Goal: Task Accomplishment & Management: Complete application form

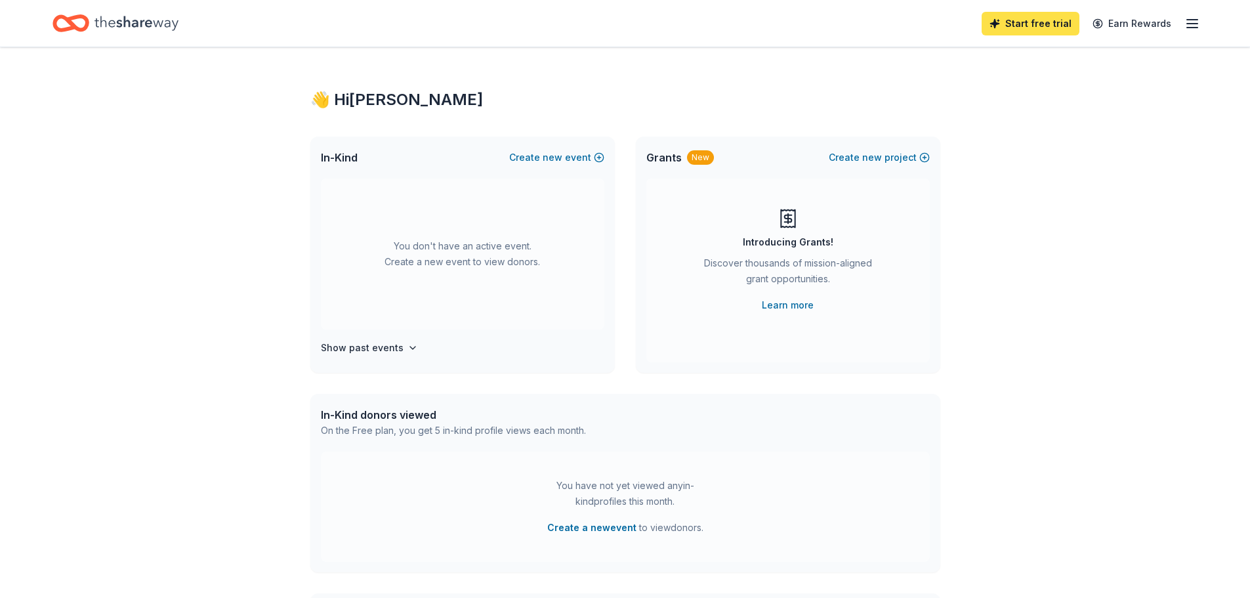
click at [1026, 26] on link "Start free trial" at bounding box center [1031, 24] width 98 height 24
click at [1037, 24] on link "Start free trial" at bounding box center [1031, 24] width 98 height 24
click at [533, 156] on button "Create new event" at bounding box center [556, 158] width 95 height 16
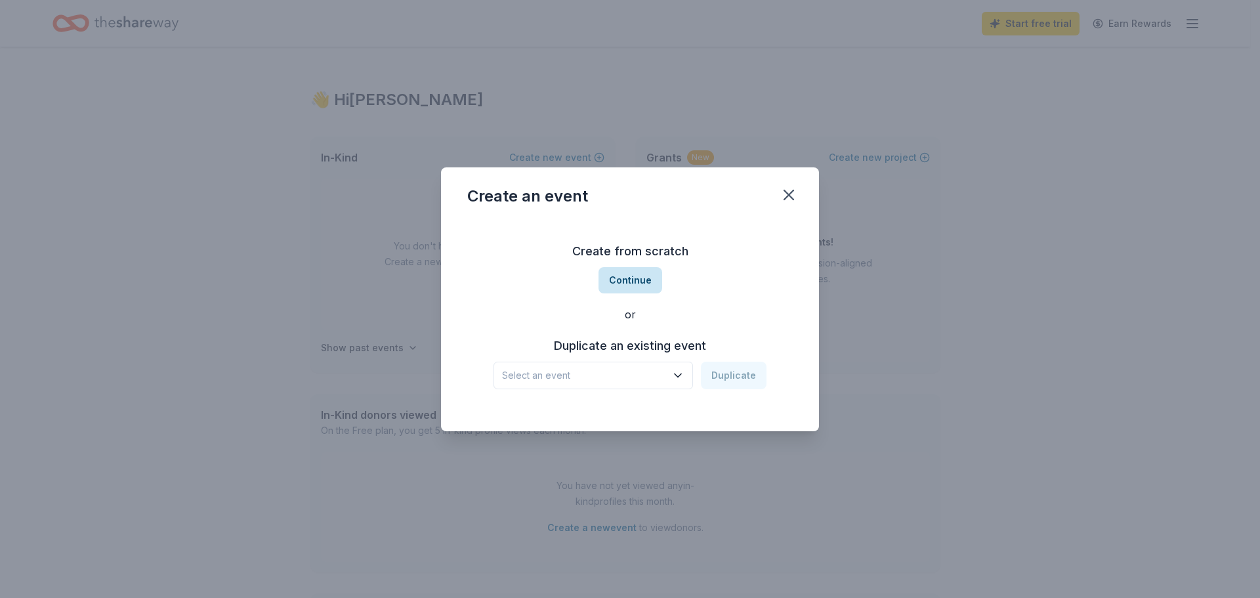
click at [629, 277] on button "Continue" at bounding box center [631, 280] width 64 height 26
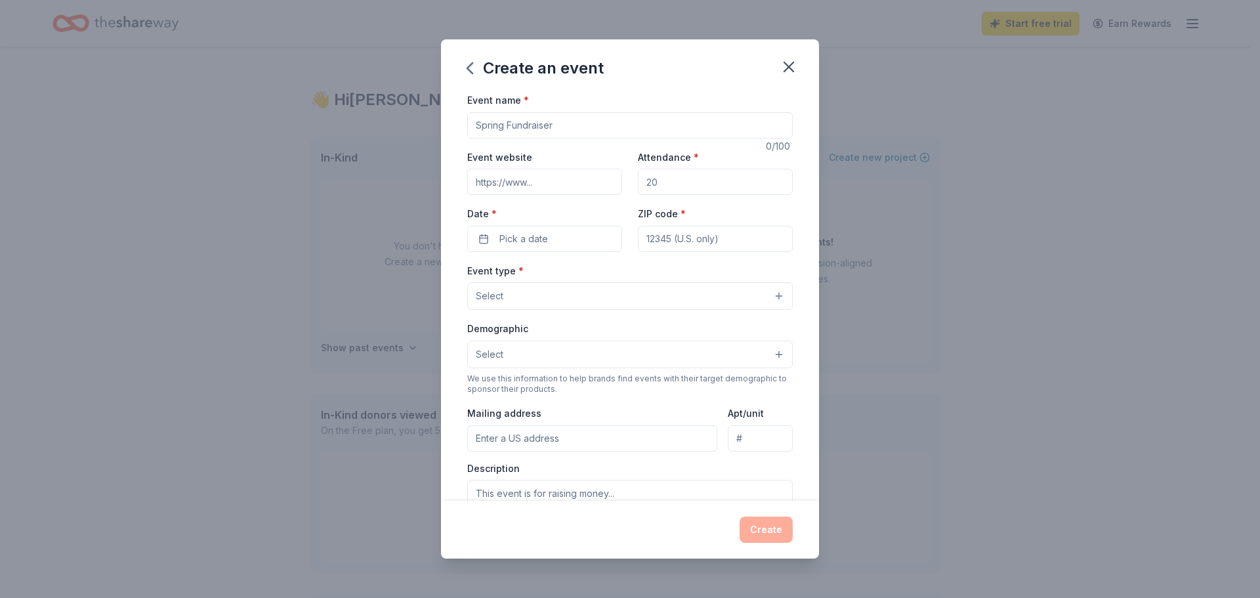
click at [543, 182] on input "Event website" at bounding box center [544, 182] width 155 height 26
type input "Wellington.lisd.net"
click at [662, 183] on input "Attendance *" at bounding box center [715, 182] width 155 height 26
drag, startPoint x: 662, startPoint y: 183, endPoint x: 639, endPoint y: 183, distance: 23.6
click at [639, 183] on input "Attendance *" at bounding box center [715, 182] width 155 height 26
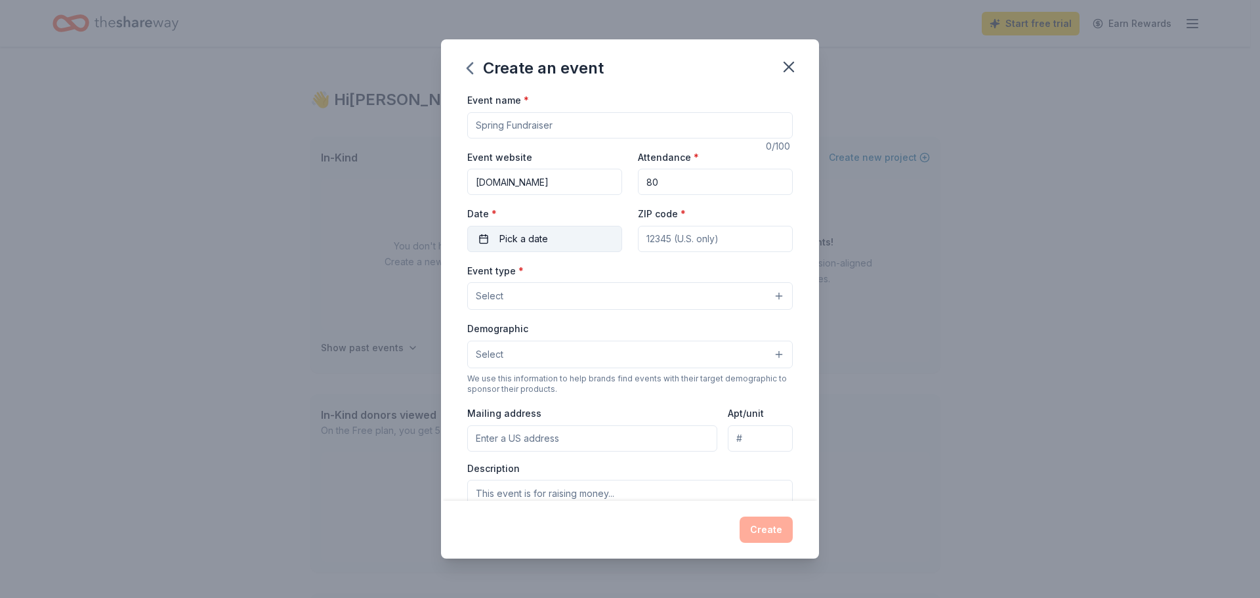
type input "80"
click at [560, 242] on button "Pick a date" at bounding box center [544, 239] width 155 height 26
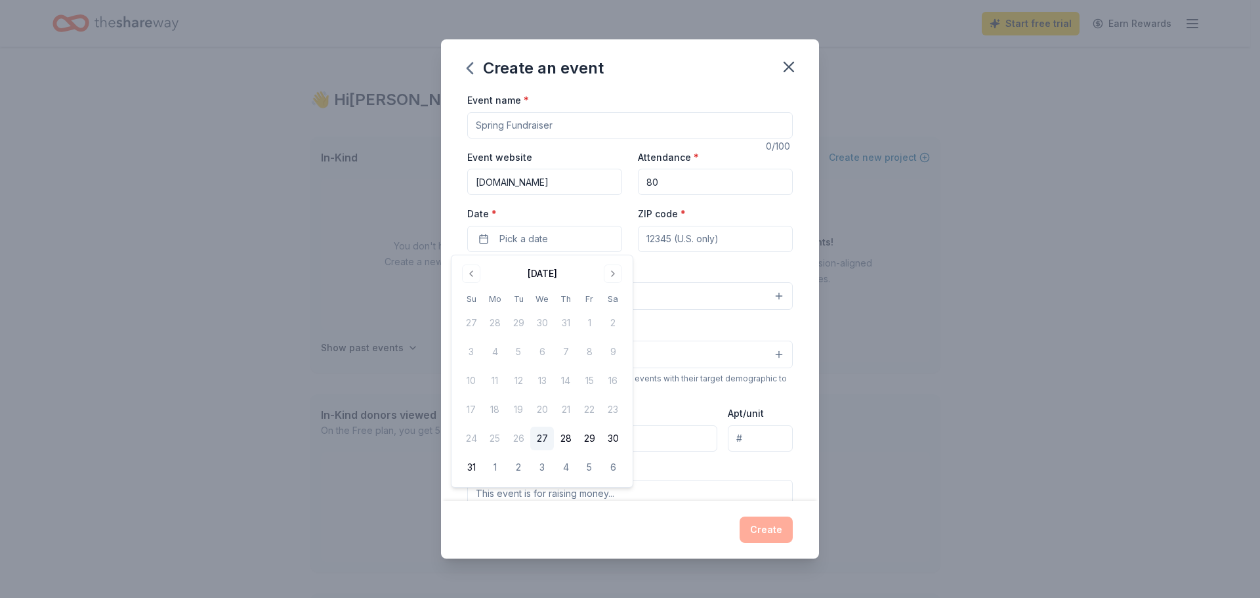
click at [539, 439] on button "27" at bounding box center [542, 439] width 24 height 24
click at [712, 240] on input "ZIP code *" at bounding box center [715, 239] width 155 height 26
type input "75022"
click at [563, 293] on button "Select" at bounding box center [630, 296] width 326 height 28
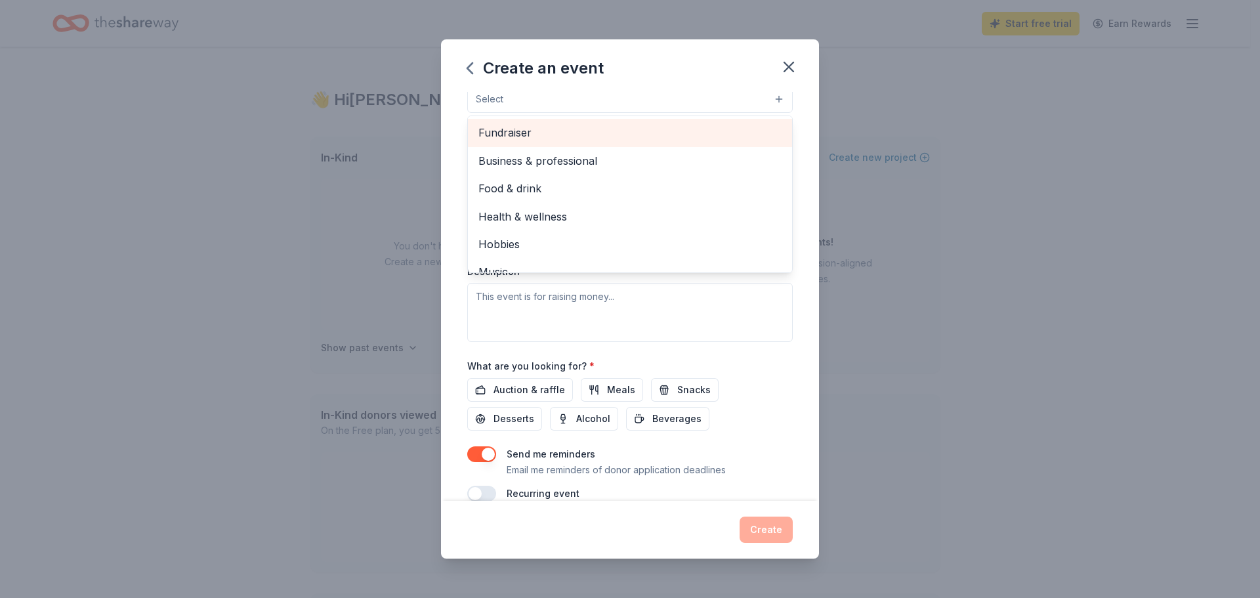
click at [539, 133] on span "Fundraiser" at bounding box center [629, 132] width 303 height 17
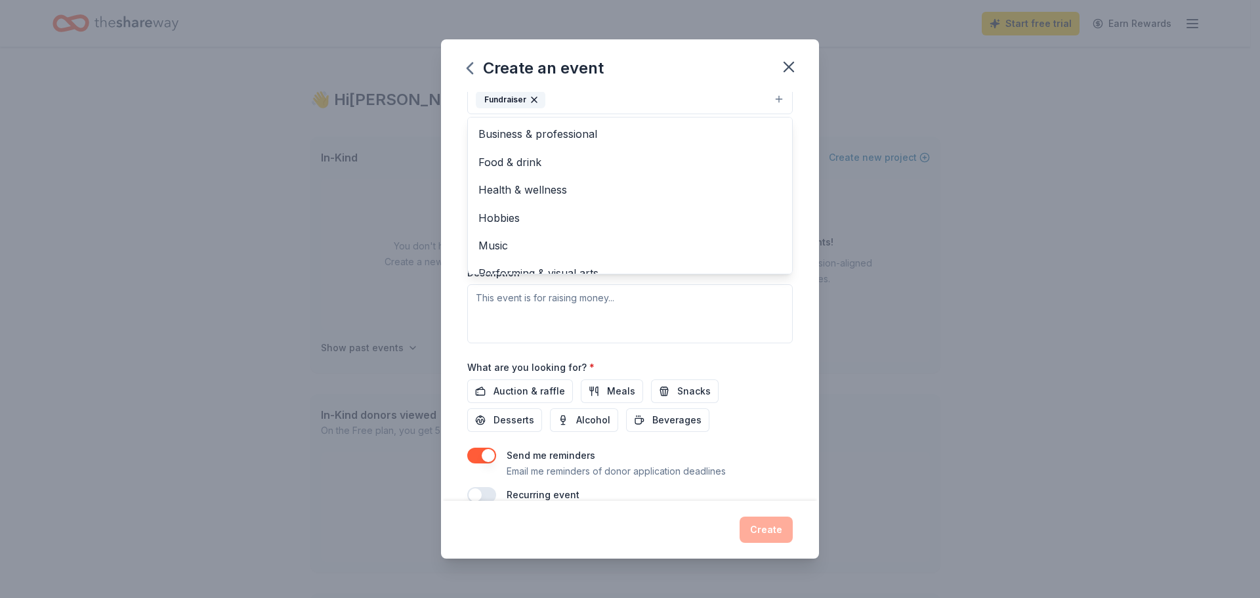
click at [887, 288] on div "Create an event Event name * 0 /100 Event website Wellington.lisd.net Attendanc…" at bounding box center [630, 299] width 1260 height 598
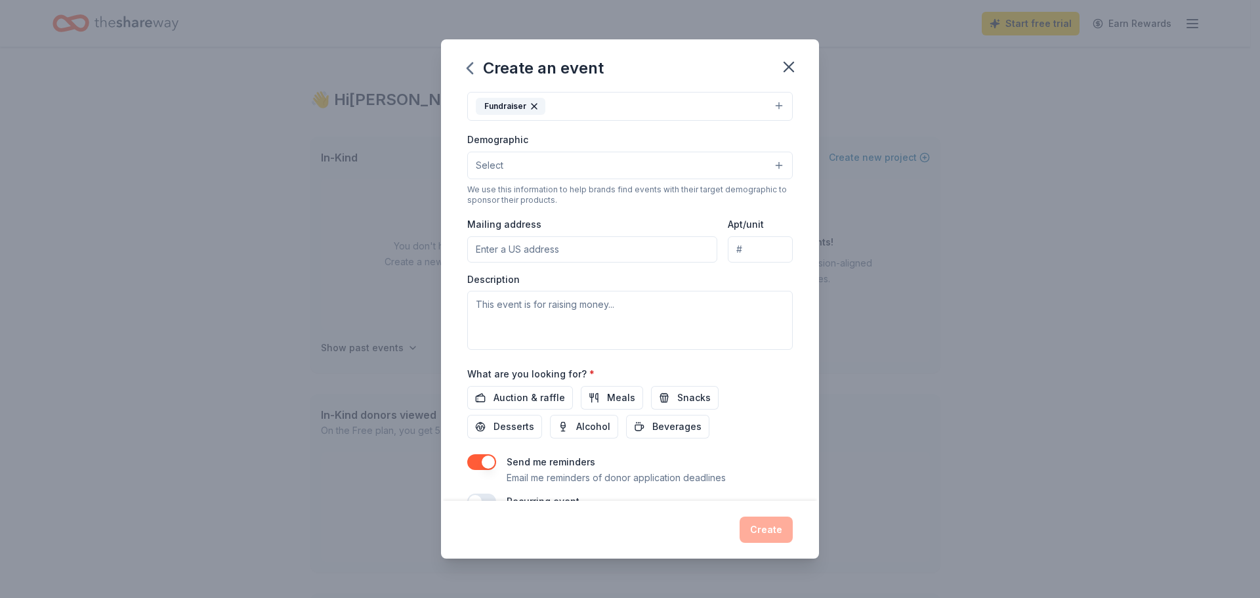
scroll to position [59, 0]
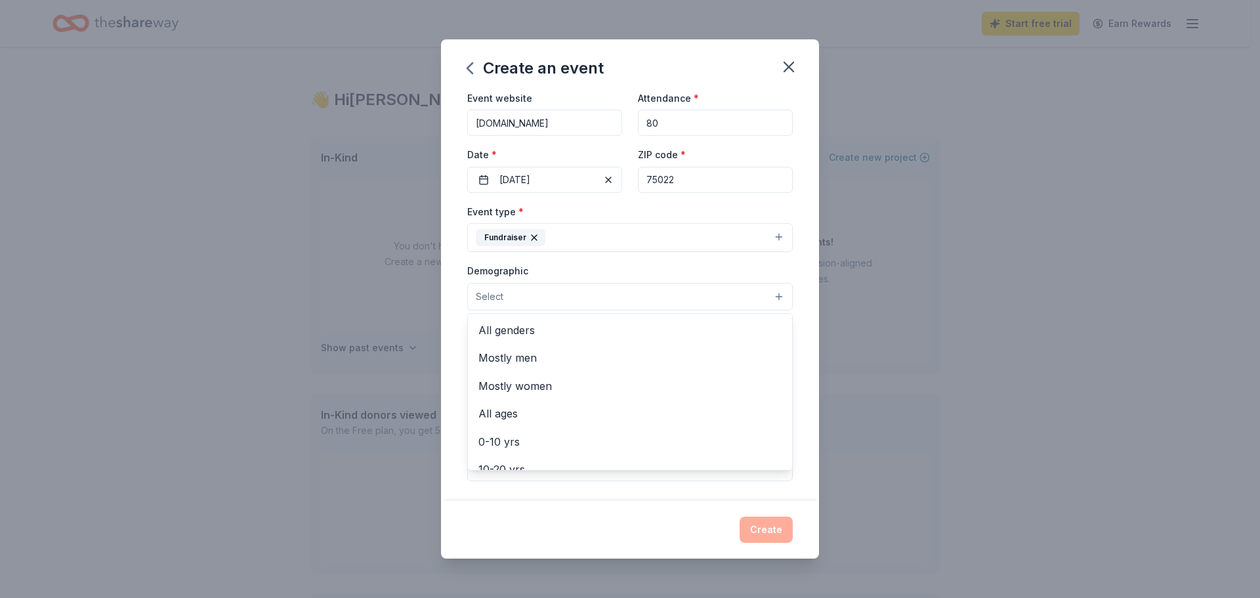
click at [545, 296] on button "Select" at bounding box center [630, 297] width 326 height 28
click at [513, 331] on span "All genders" at bounding box center [629, 330] width 303 height 17
click at [801, 409] on div "Event name * 0 /100 Event website Wellington.lisd.net Attendance * 80 Date * 08…" at bounding box center [630, 296] width 378 height 409
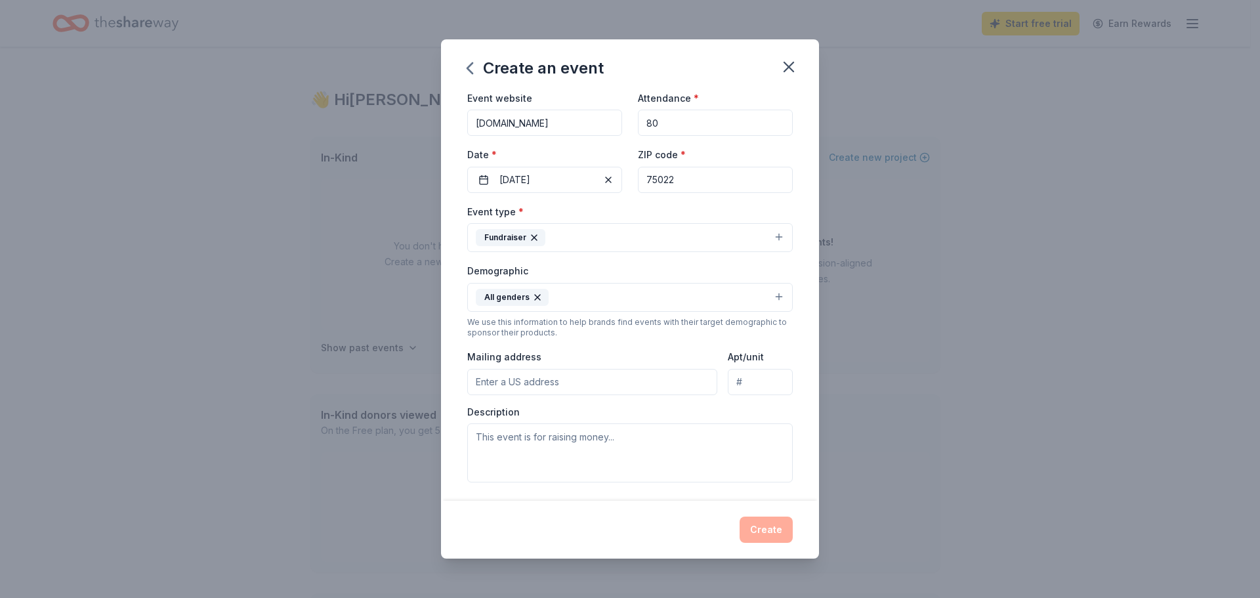
click at [539, 383] on input "Mailing address" at bounding box center [592, 382] width 250 height 26
type input "3900 Kenwood Drive, Flower Mound, TX, 75022"
click at [540, 439] on textarea at bounding box center [630, 452] width 326 height 59
paste textarea "https://wellington.lisd.net/"
type textarea "https://wellington.lisd.net/"
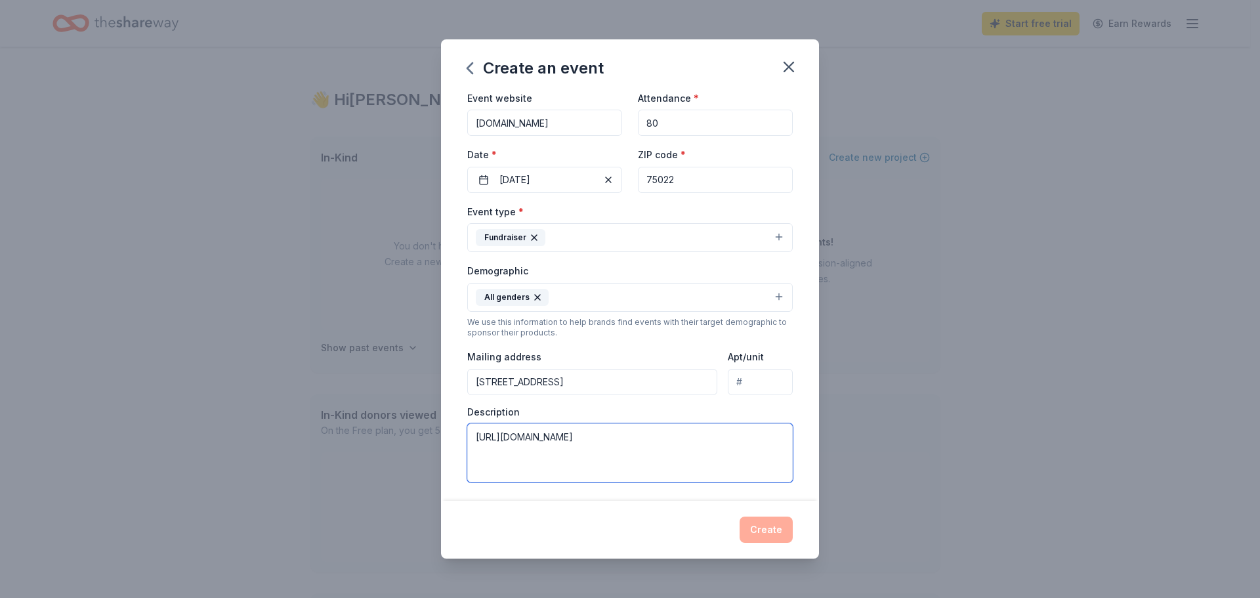
drag, startPoint x: 593, startPoint y: 433, endPoint x: 474, endPoint y: 438, distance: 118.2
click at [474, 438] on textarea "https://wellington.lisd.net/" at bounding box center [630, 452] width 326 height 59
paste textarea "I hope this letter finds you well. I am writing because the Wellington Elementa…"
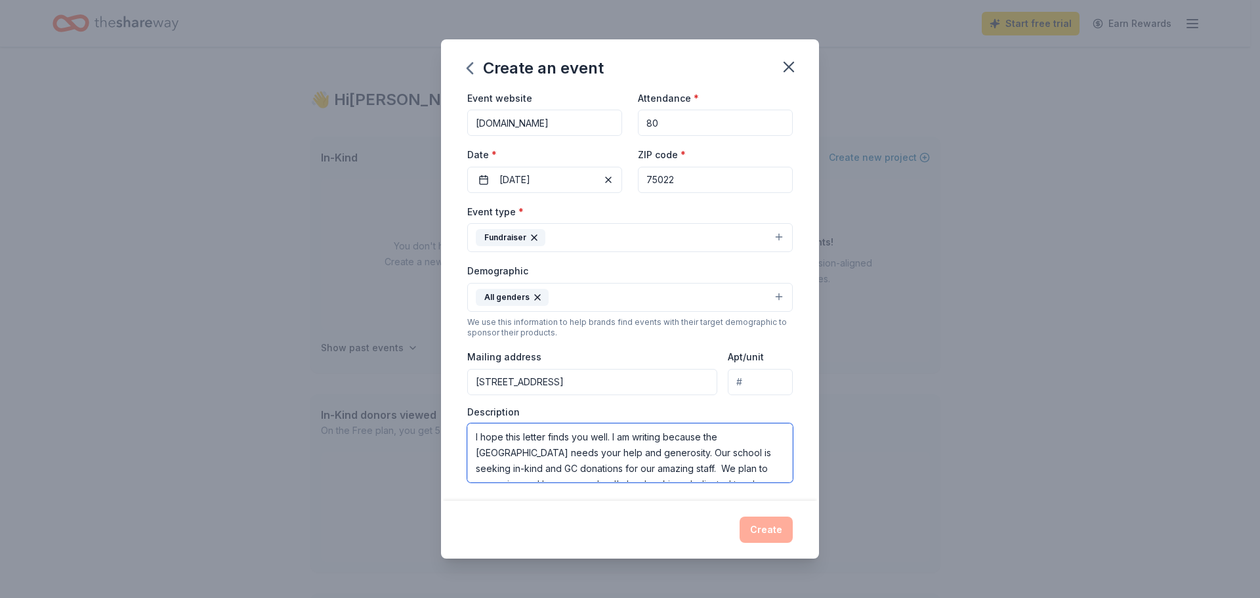
scroll to position [40, 0]
type textarea "I hope this letter finds you well. I am writing because the Wellington Elementa…"
click at [768, 531] on div "Create" at bounding box center [630, 529] width 326 height 26
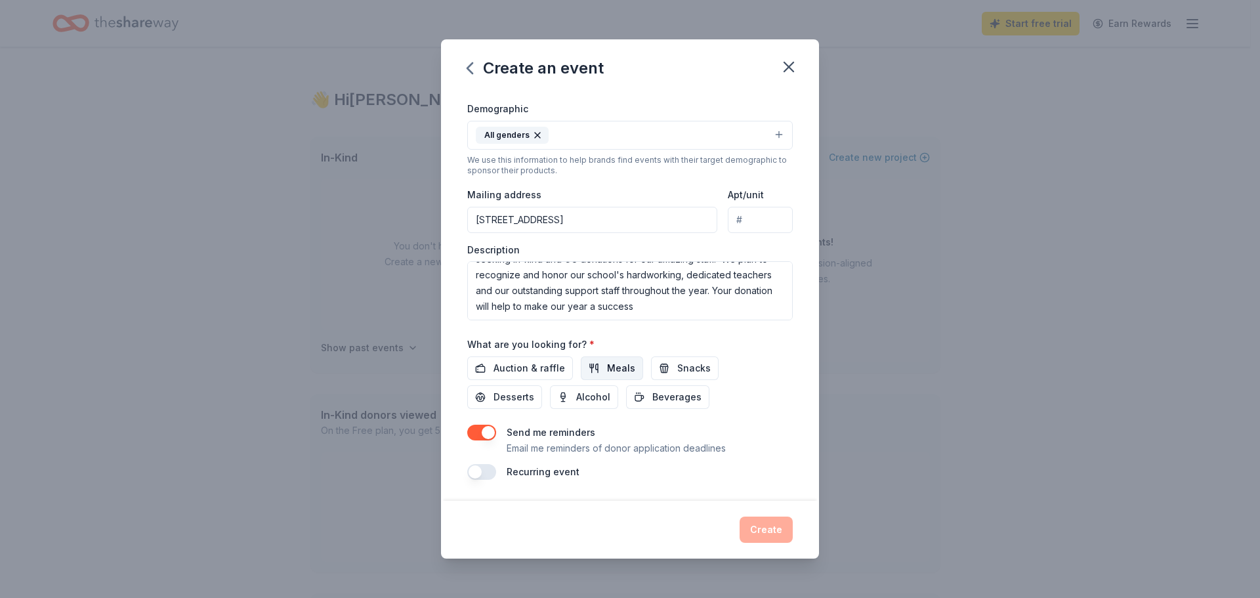
click at [617, 371] on span "Meals" at bounding box center [621, 368] width 28 height 16
click at [518, 369] on span "Auction & raffle" at bounding box center [530, 368] width 72 height 16
click at [681, 370] on span "Snacks" at bounding box center [693, 368] width 33 height 16
click at [513, 398] on span "Desserts" at bounding box center [514, 397] width 41 height 16
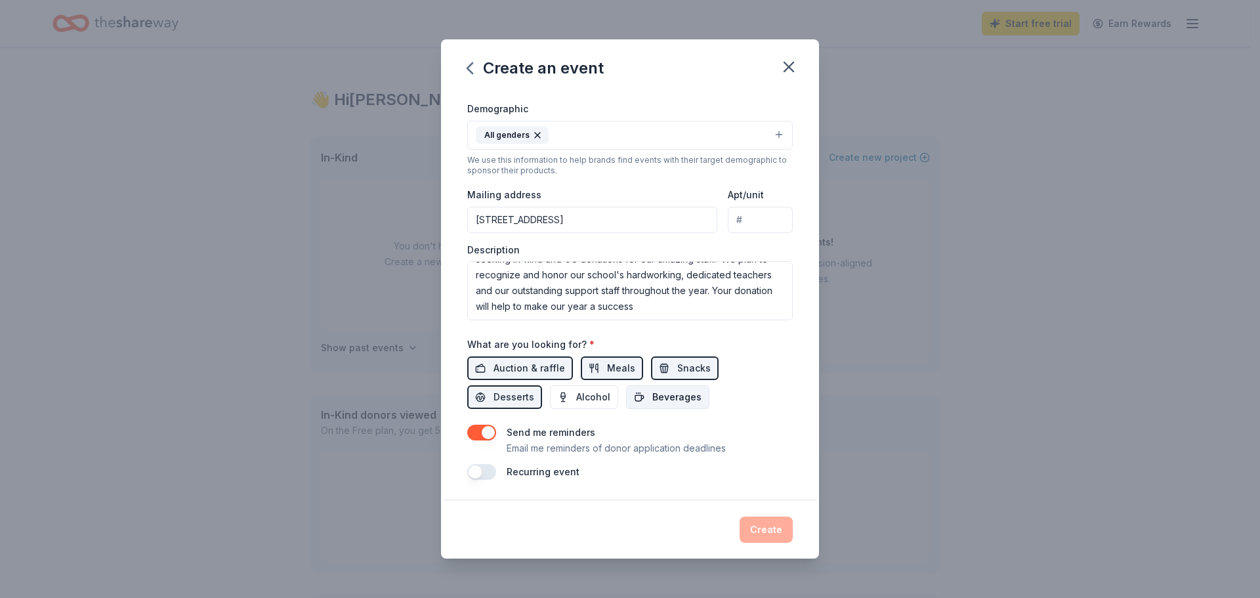
click at [673, 398] on span "Beverages" at bounding box center [676, 397] width 49 height 16
click at [480, 472] on button "button" at bounding box center [481, 472] width 29 height 16
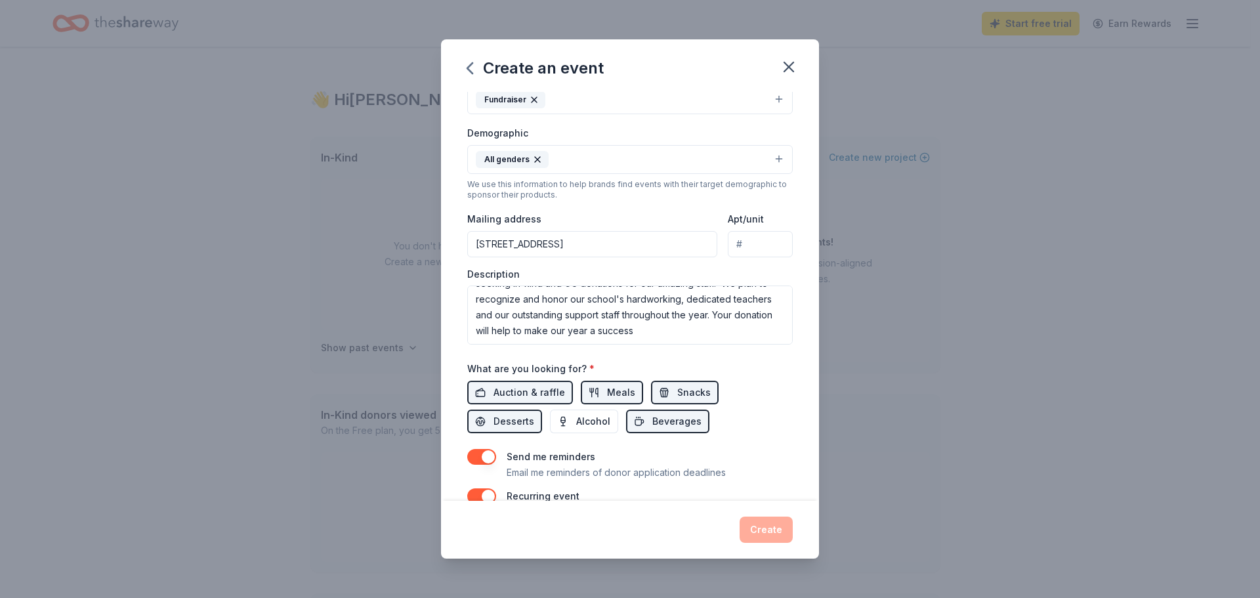
scroll to position [263, 0]
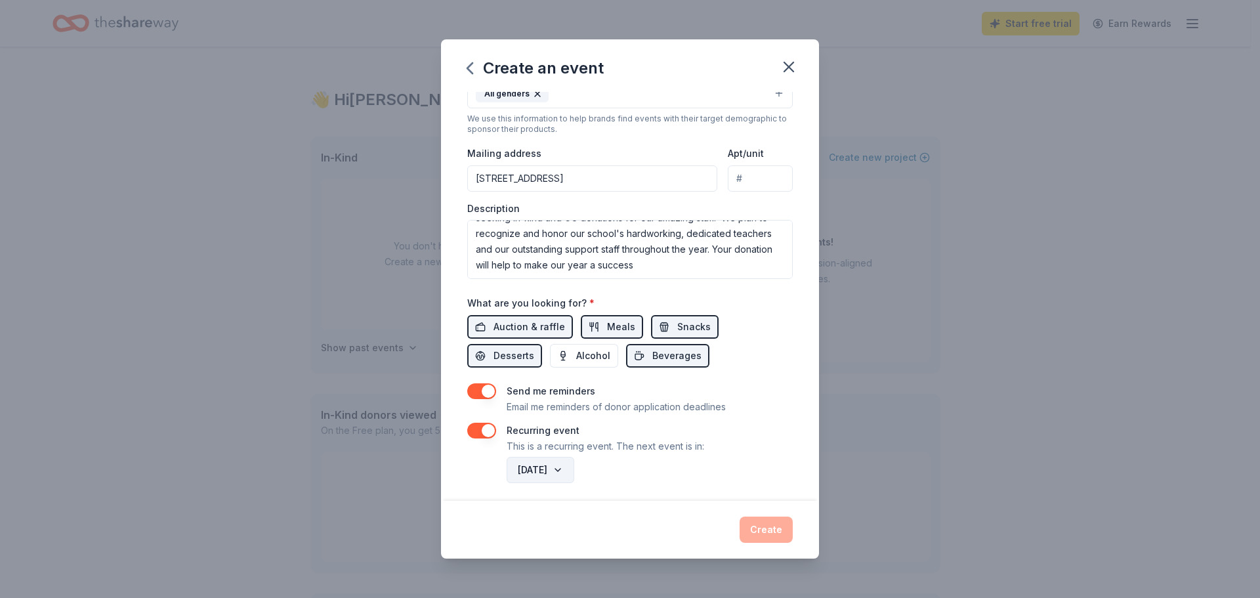
click at [574, 469] on button "August 2026" at bounding box center [541, 470] width 68 height 26
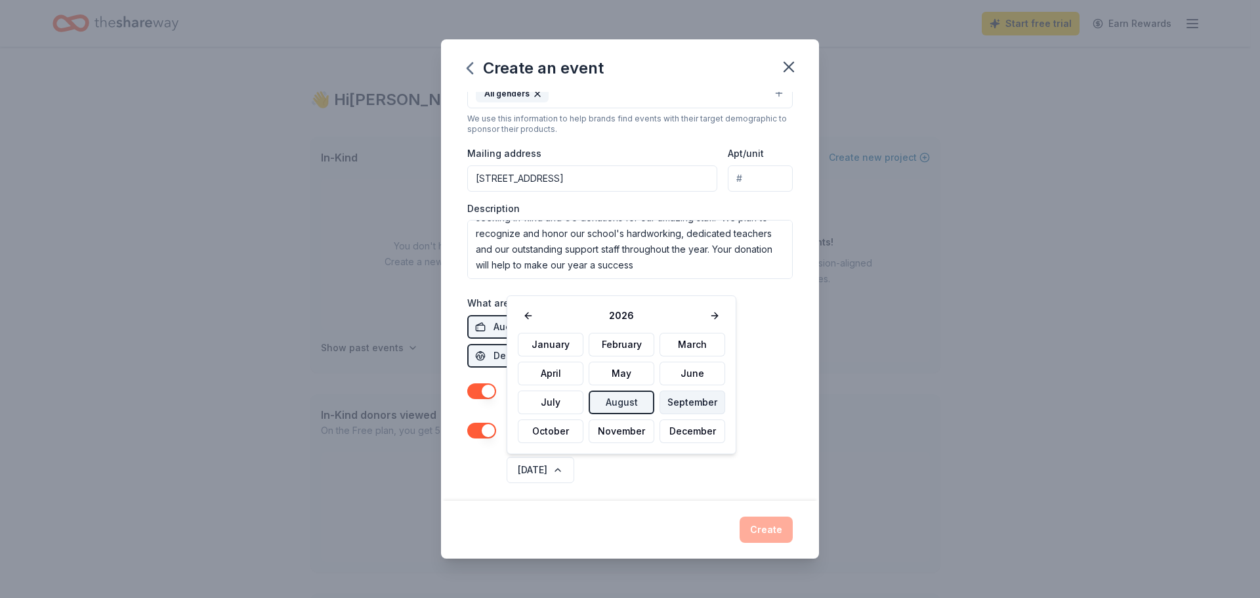
click at [674, 404] on button "September" at bounding box center [693, 402] width 66 height 24
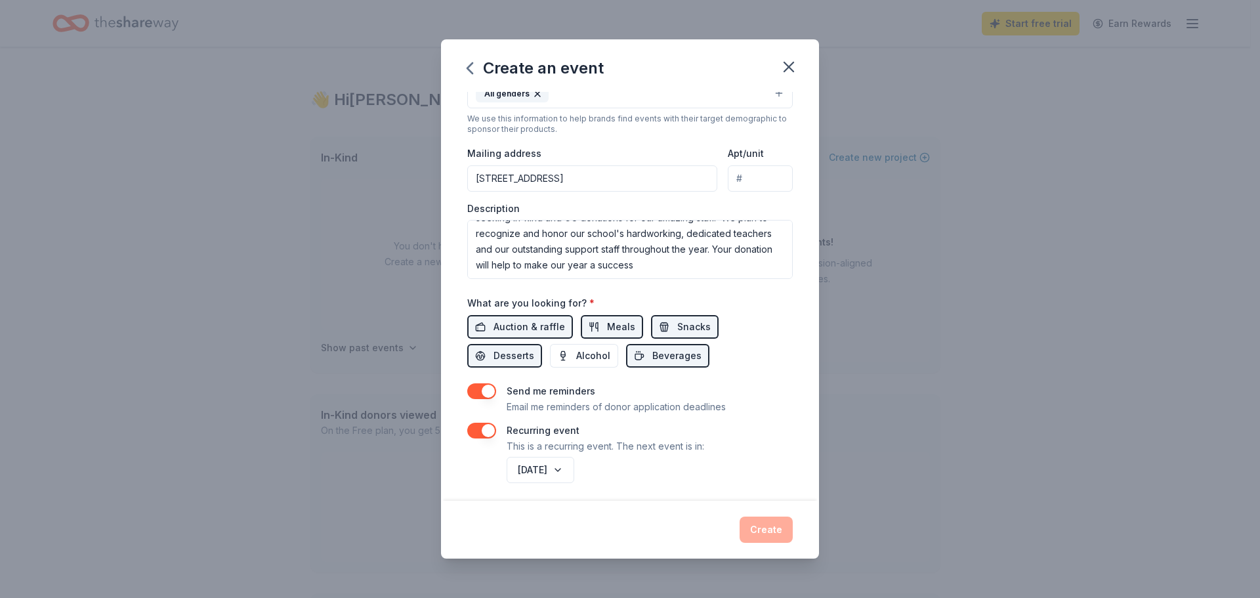
scroll to position [268, 0]
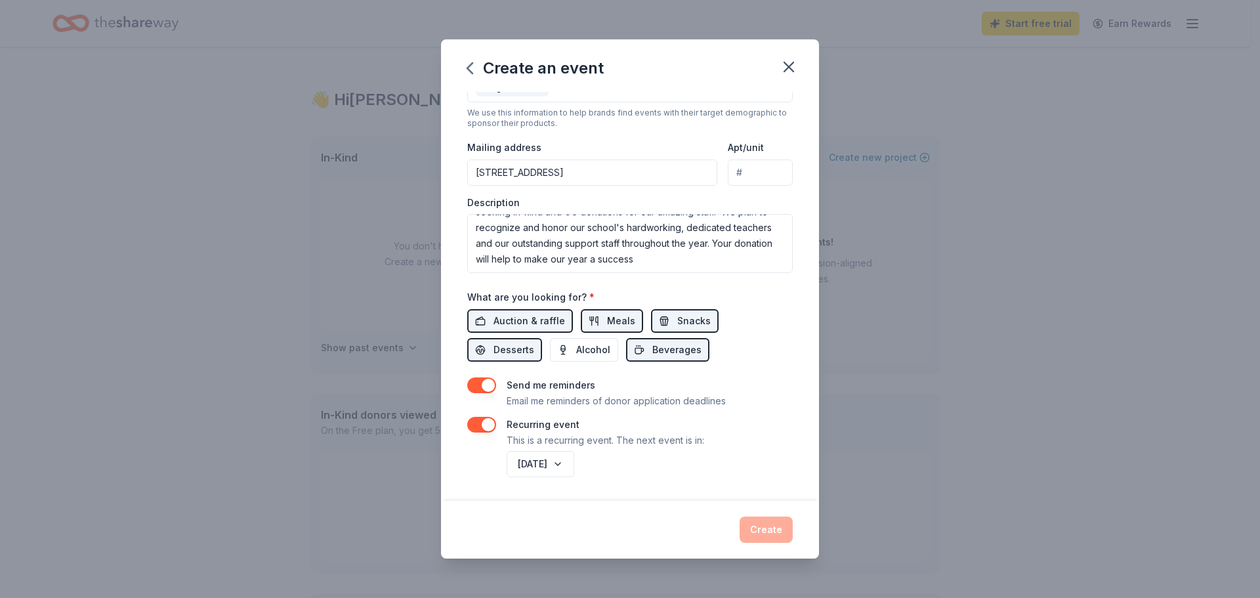
click at [485, 427] on button "button" at bounding box center [481, 425] width 29 height 16
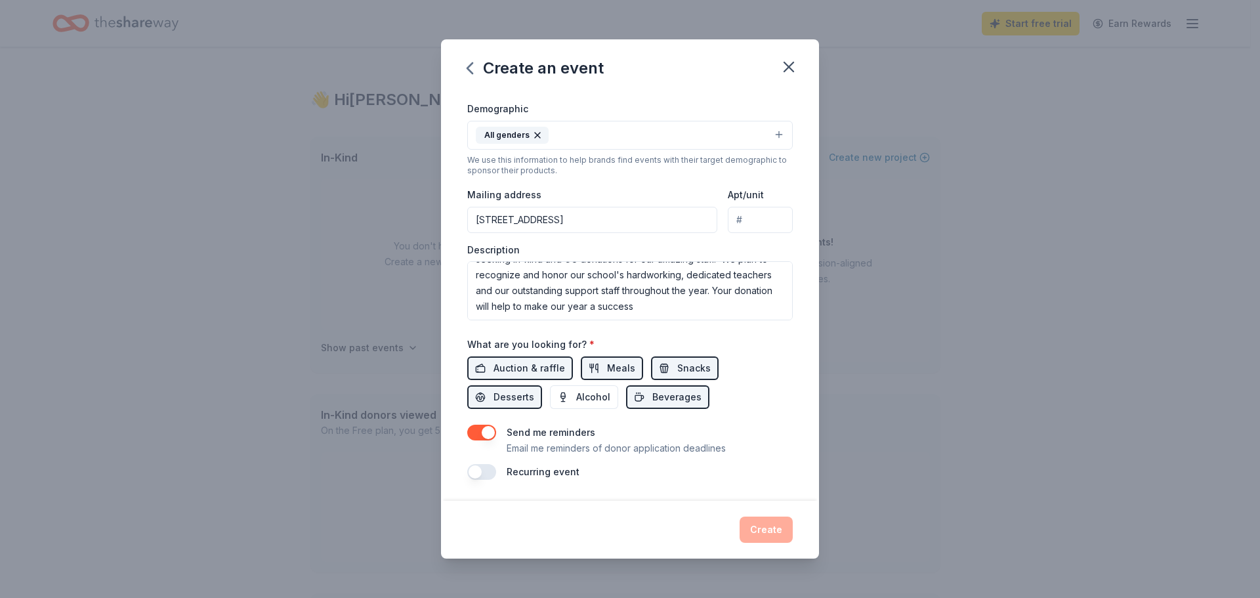
scroll to position [0, 0]
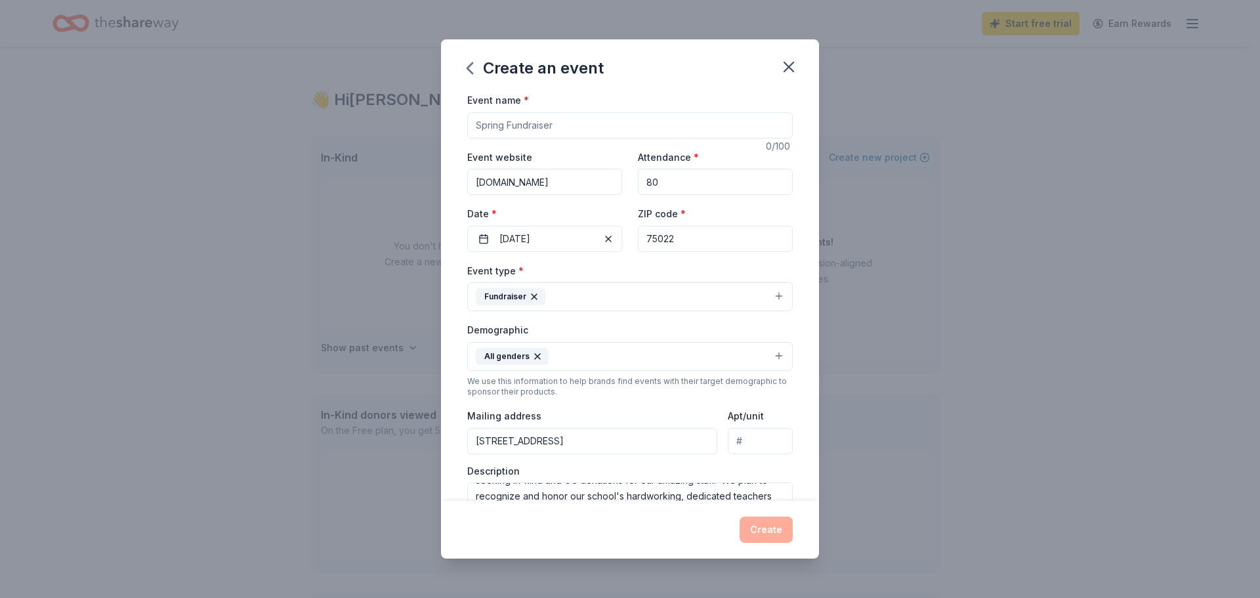
click at [560, 355] on button "All genders" at bounding box center [630, 356] width 326 height 29
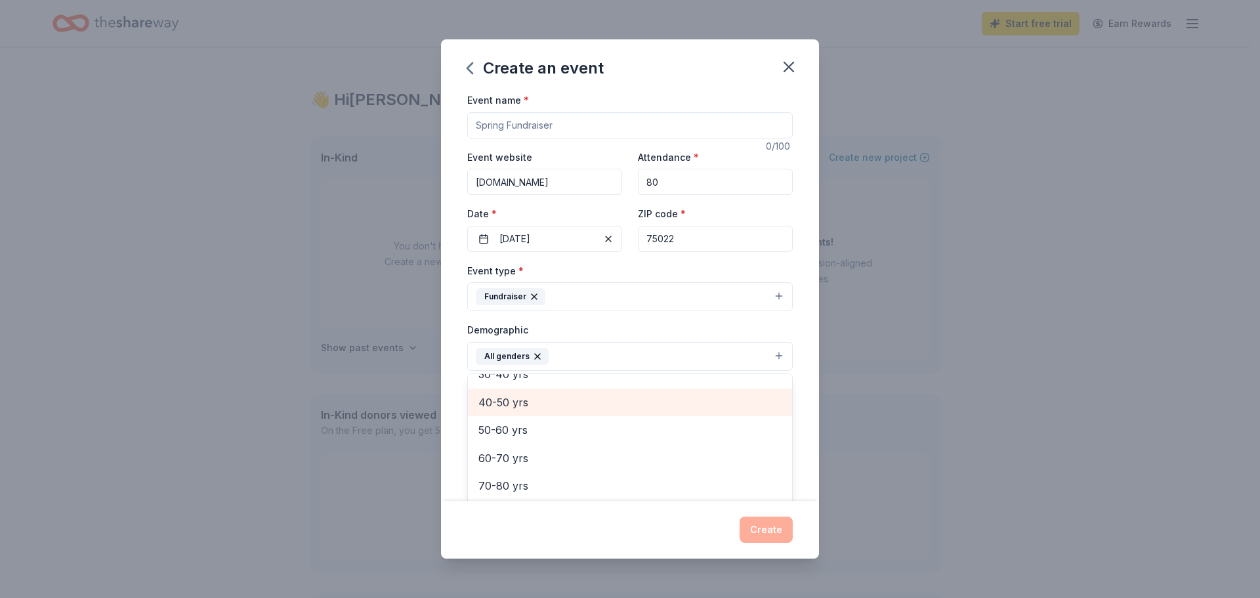
scroll to position [117, 0]
click at [519, 417] on span "20-30 yrs" at bounding box center [629, 412] width 303 height 17
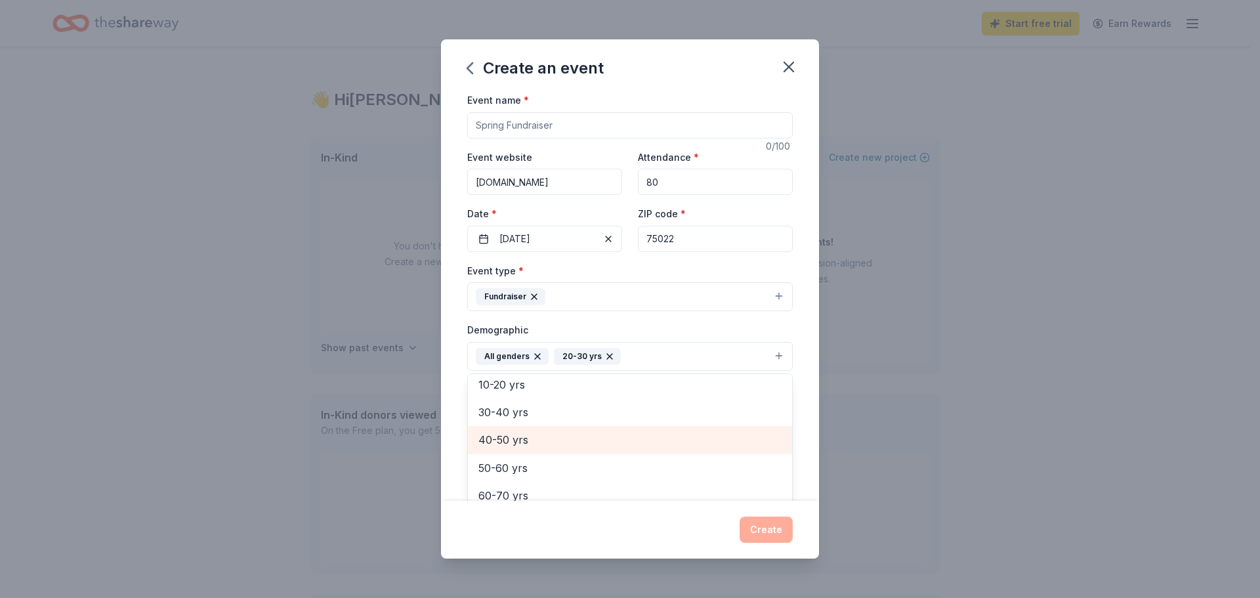
click at [515, 440] on span "40-50 yrs" at bounding box center [629, 439] width 303 height 17
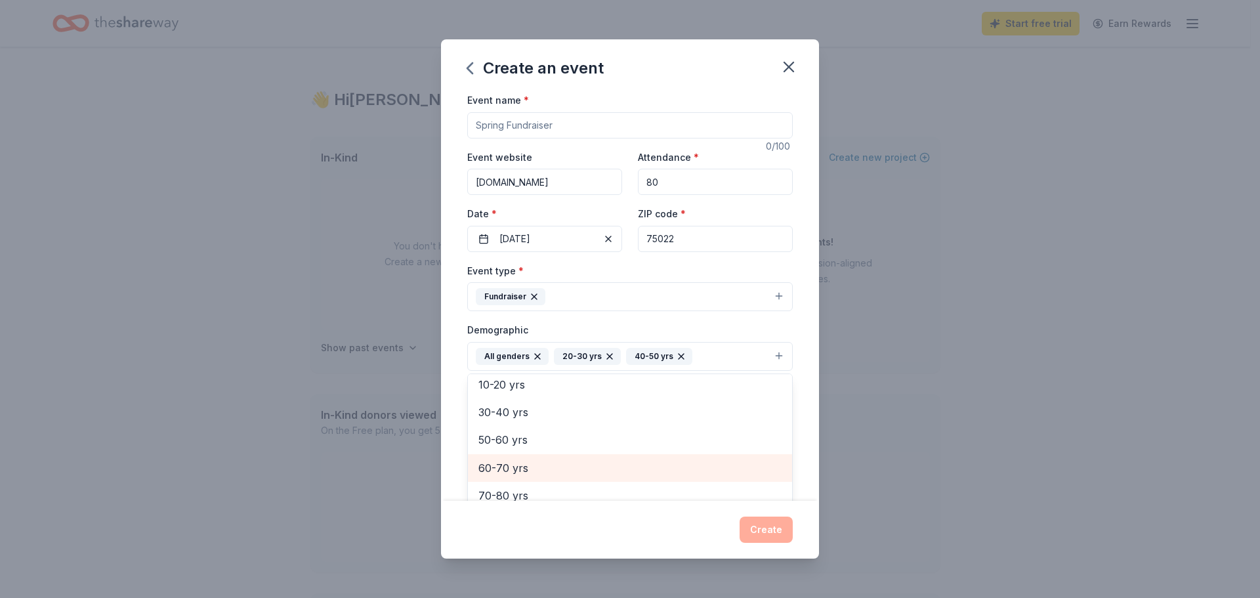
click at [516, 468] on span "60-70 yrs" at bounding box center [629, 467] width 303 height 17
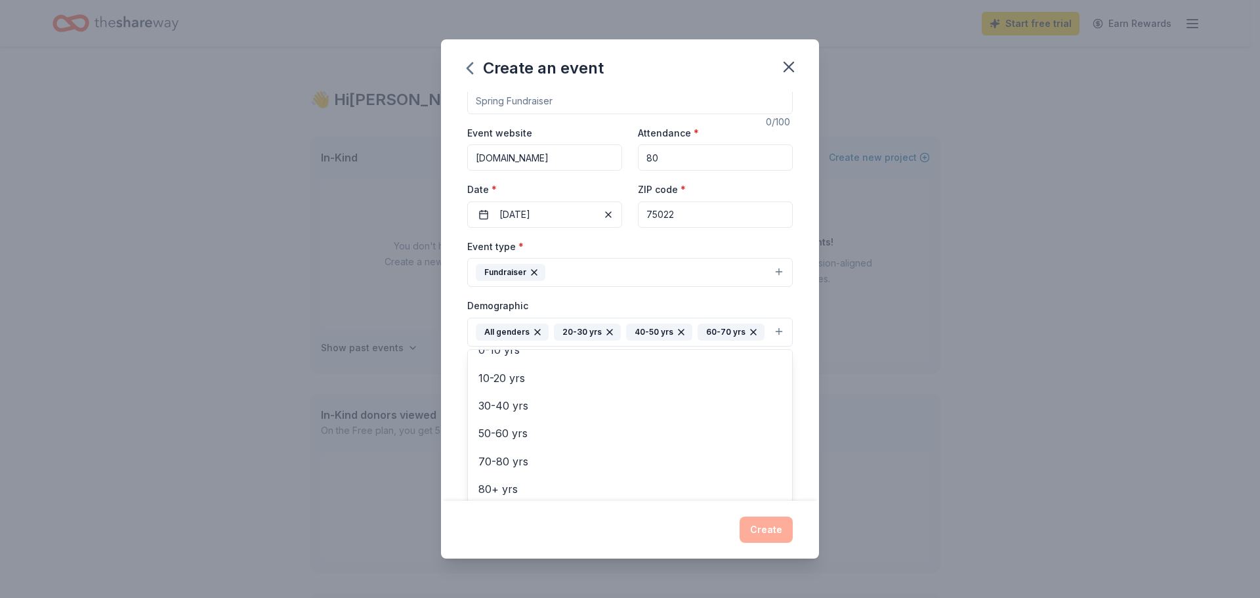
scroll to position [221, 0]
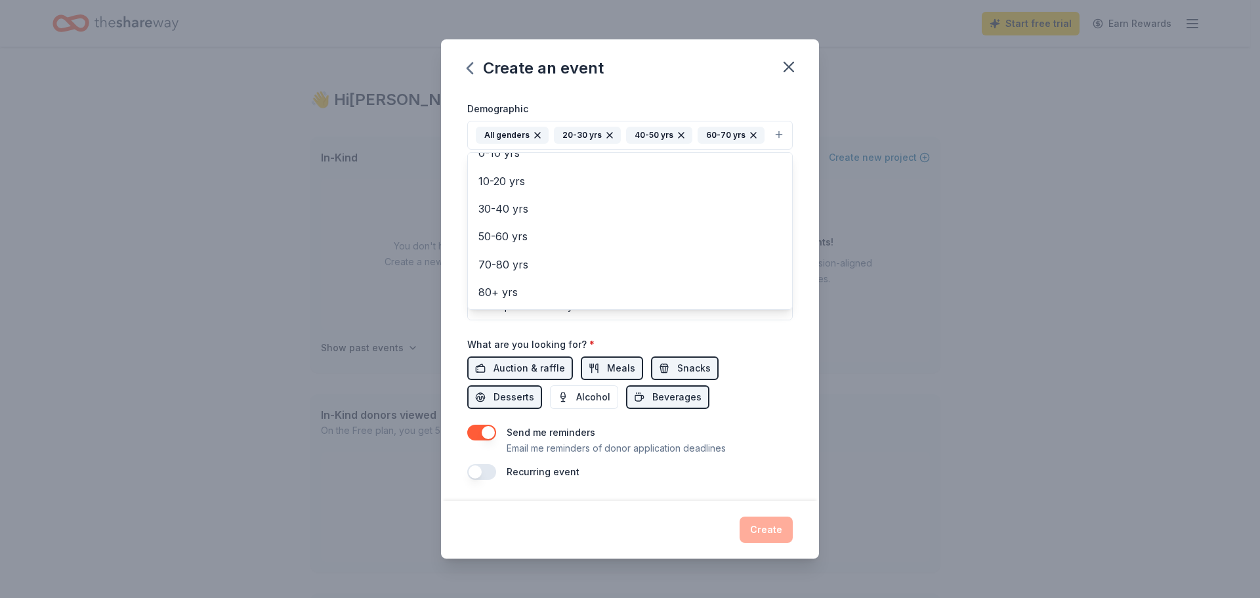
click at [770, 527] on div "Create an event Event name * 0 /100 Event website Wellington.lisd.net Attendanc…" at bounding box center [630, 298] width 378 height 519
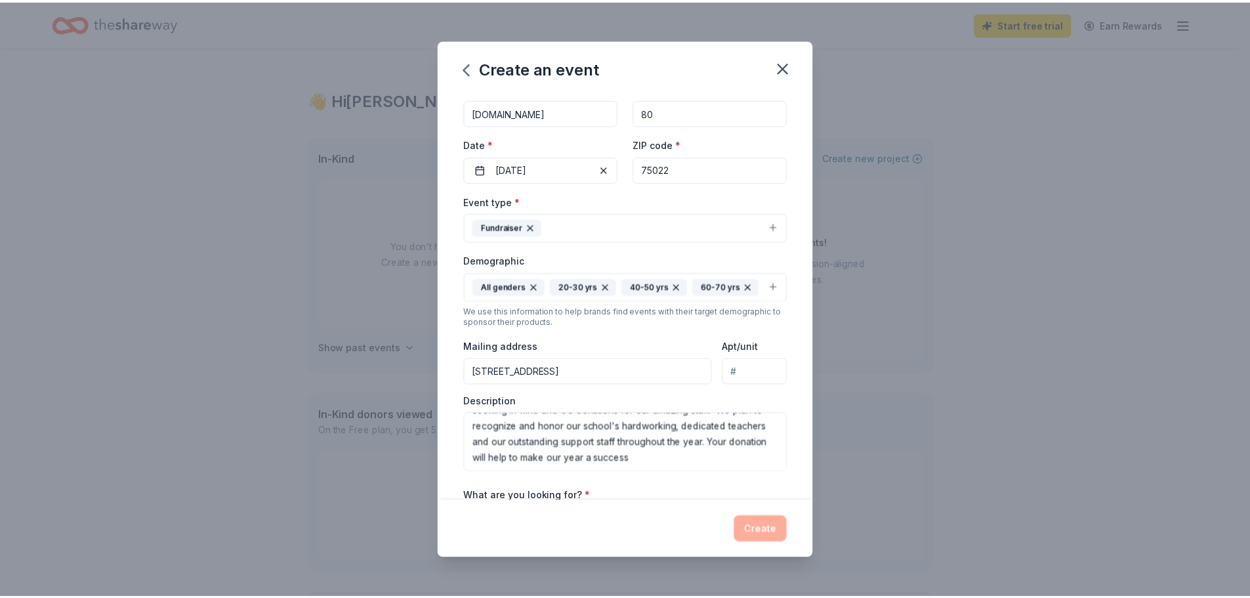
scroll to position [0, 0]
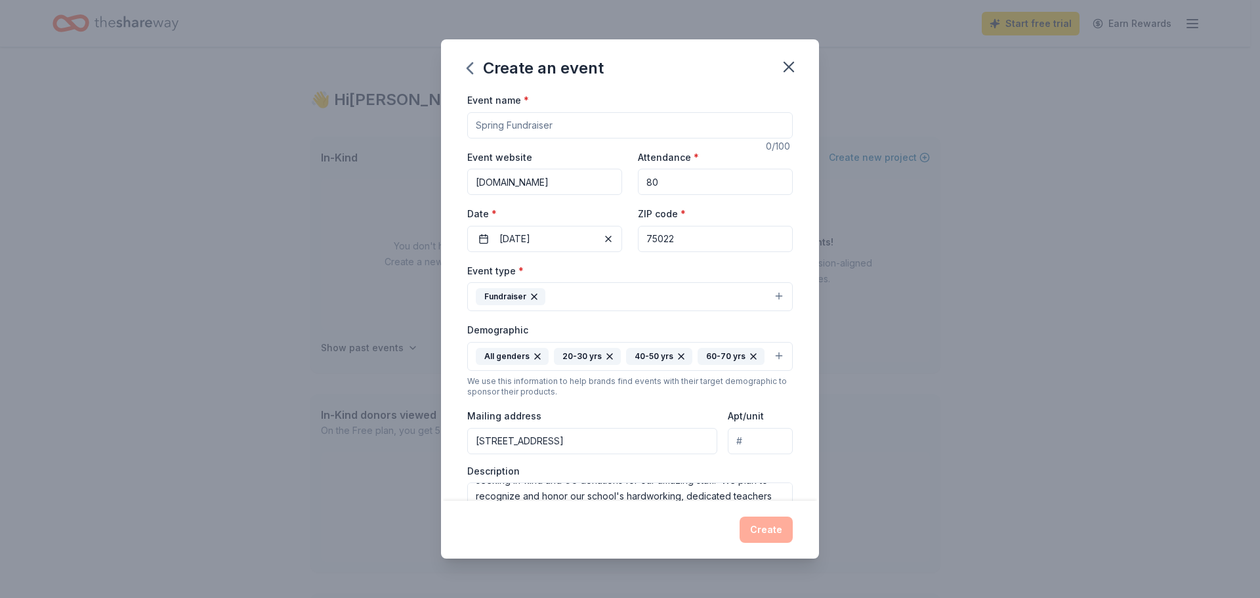
click at [663, 183] on input "80" at bounding box center [715, 182] width 155 height 26
type input "8"
type input "60"
click at [585, 126] on input "Event name *" at bounding box center [630, 125] width 326 height 26
type input "Teacher Appreciation Week 2025/2026"
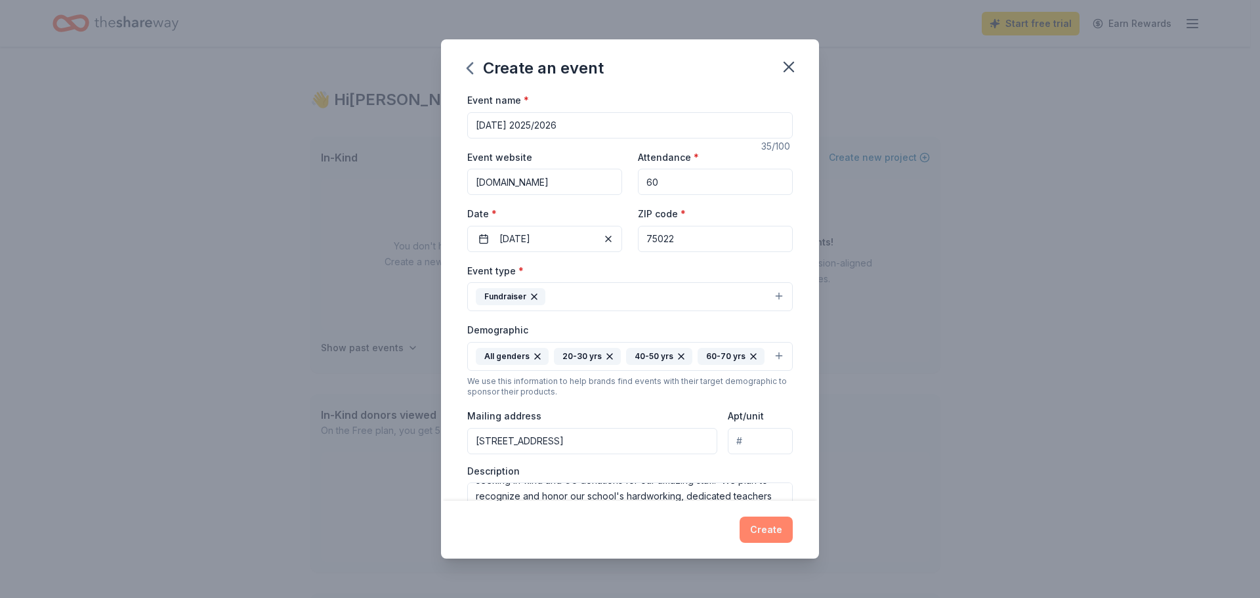
click at [770, 534] on button "Create" at bounding box center [766, 529] width 53 height 26
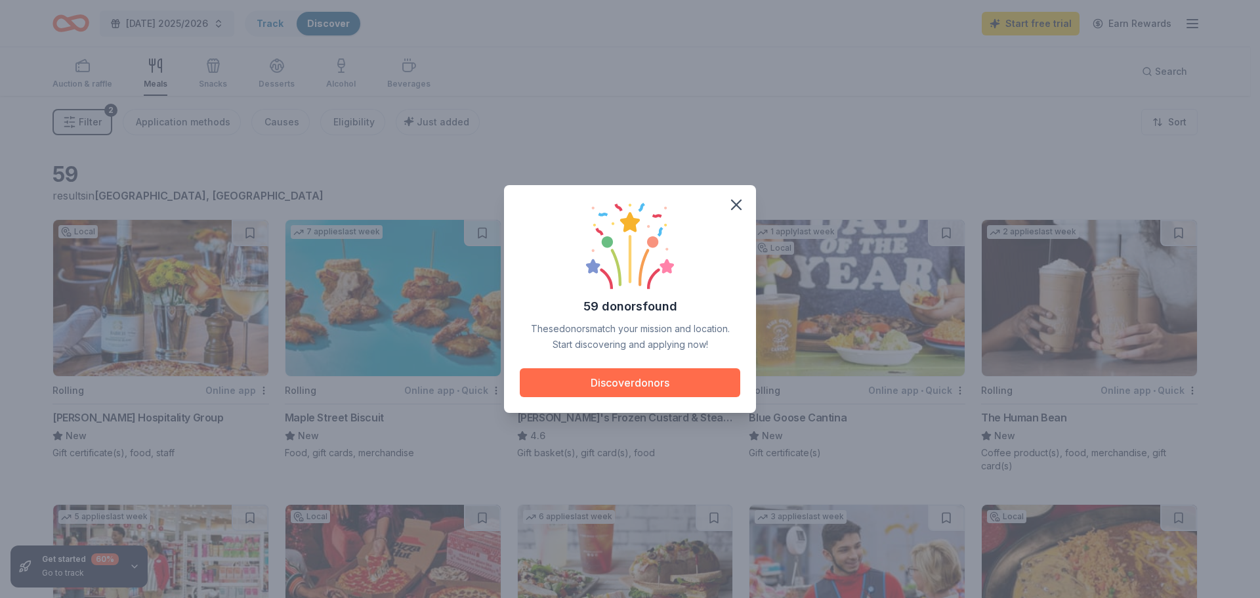
click at [654, 382] on button "Discover donors" at bounding box center [630, 382] width 221 height 29
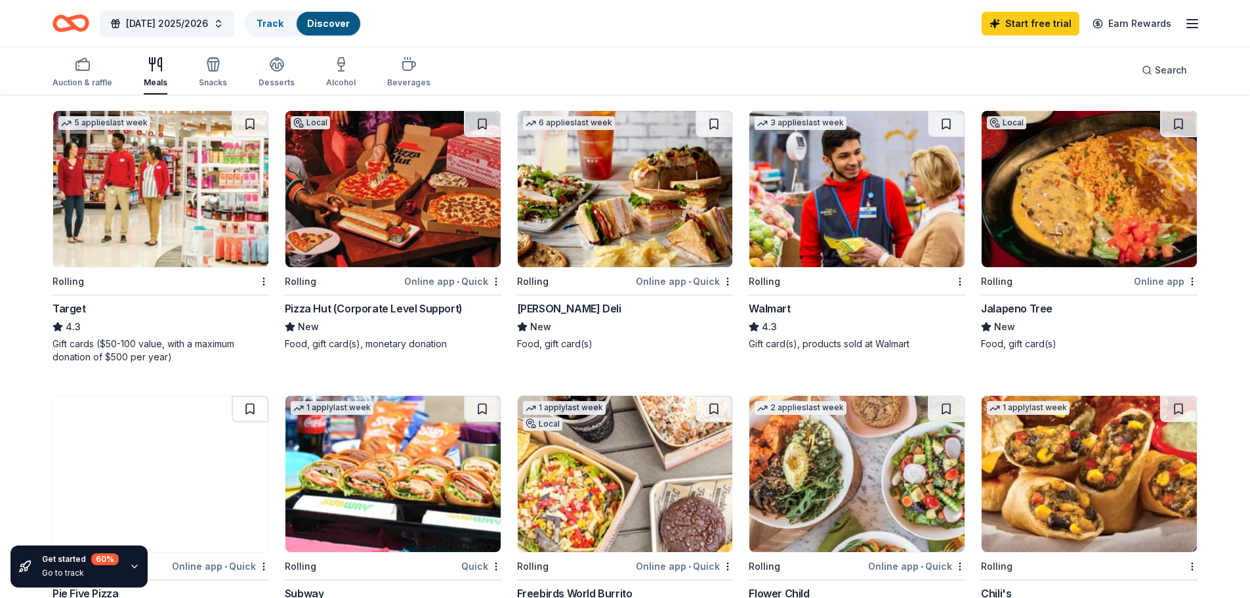
scroll to position [525, 0]
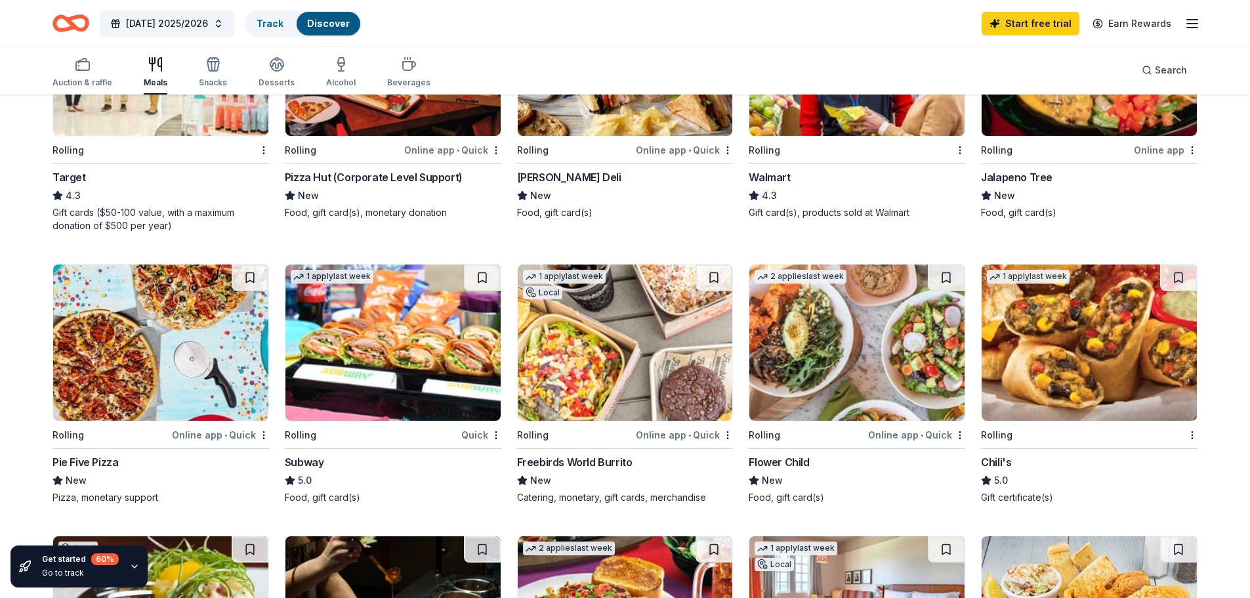
click at [991, 454] on div "Chili's" at bounding box center [996, 462] width 30 height 16
click at [996, 454] on div "Chili's" at bounding box center [996, 462] width 30 height 16
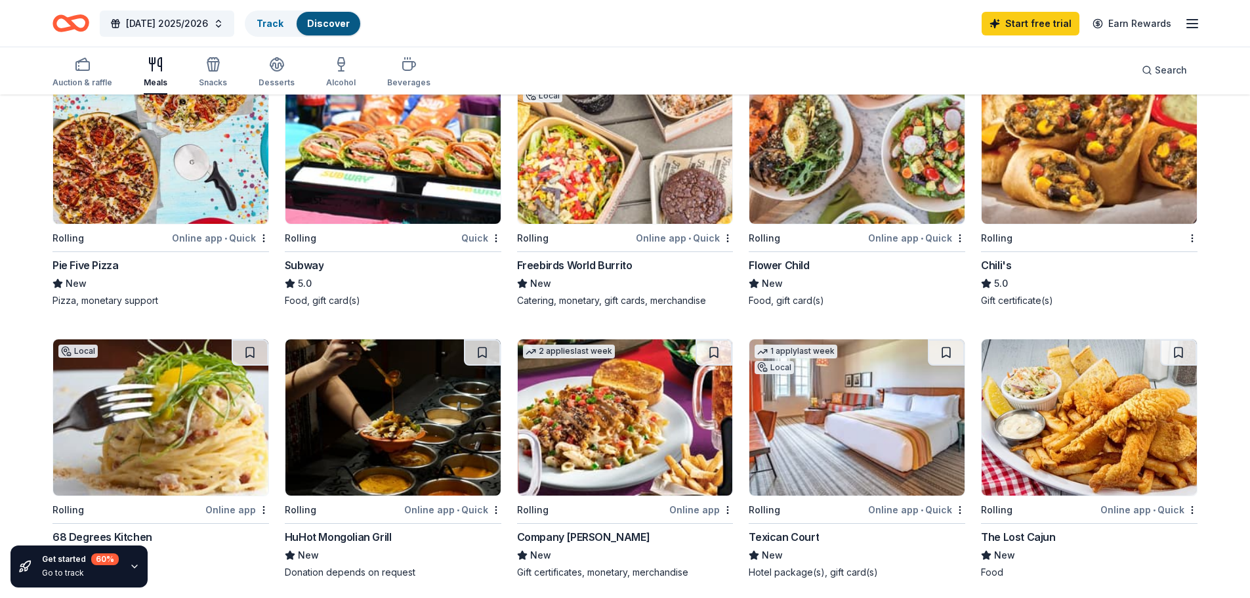
scroll to position [656, 0]
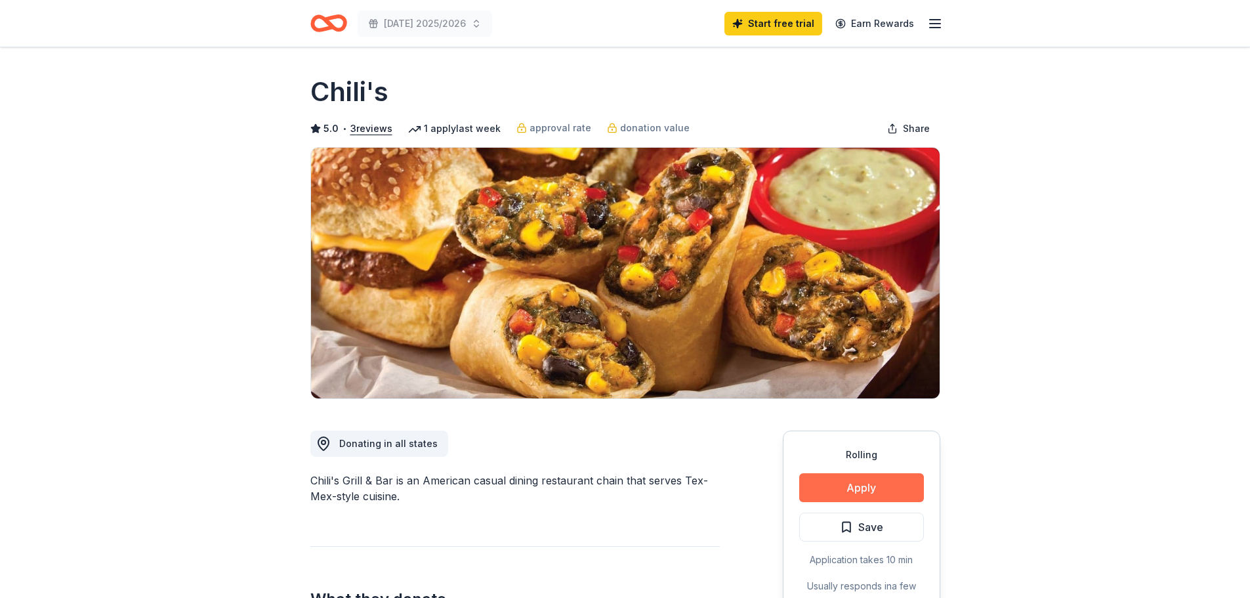
click at [875, 488] on button "Apply" at bounding box center [861, 487] width 125 height 29
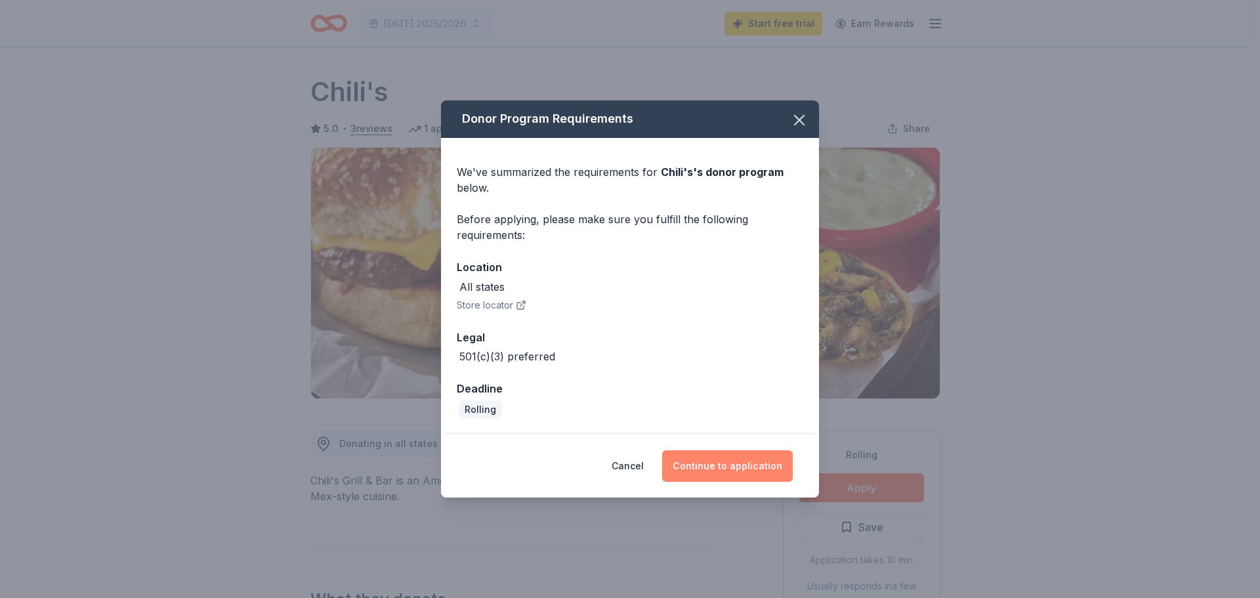
click at [729, 465] on button "Continue to application" at bounding box center [727, 466] width 131 height 32
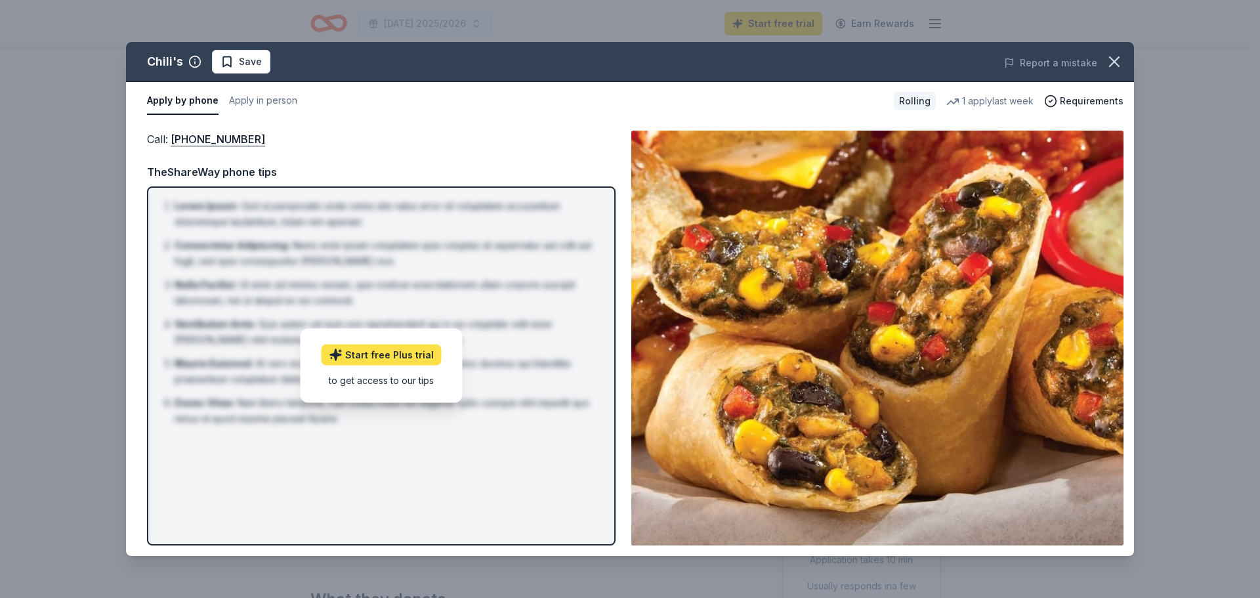
click at [402, 352] on link "Start free Plus trial" at bounding box center [382, 355] width 120 height 21
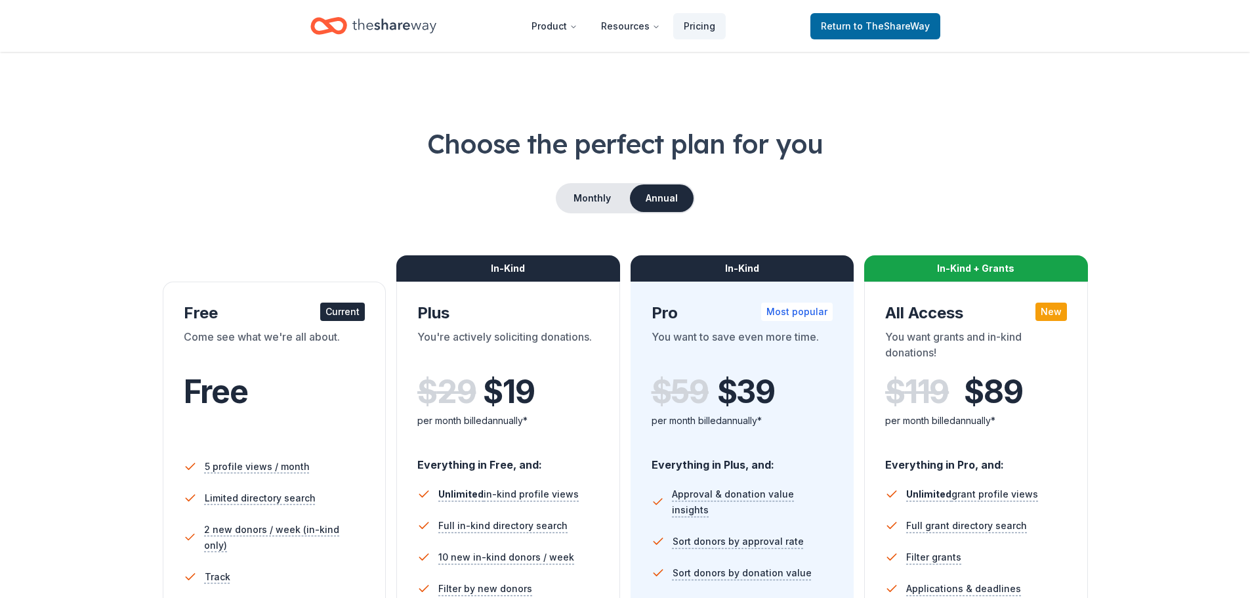
click at [353, 317] on div "Current" at bounding box center [342, 312] width 45 height 18
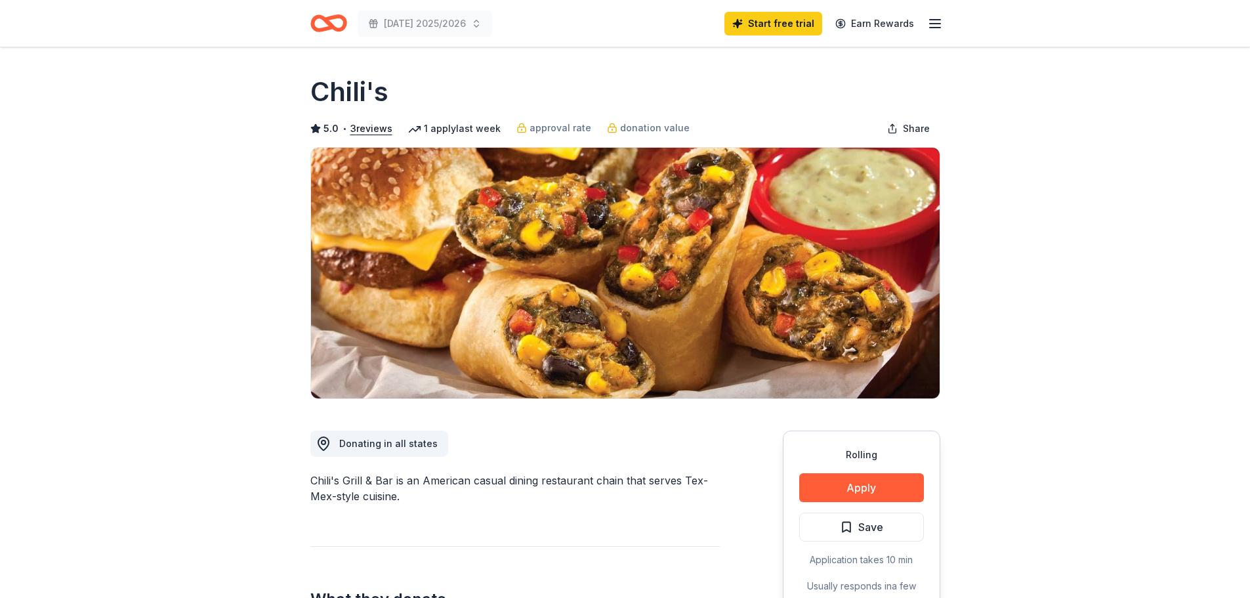
scroll to position [131, 0]
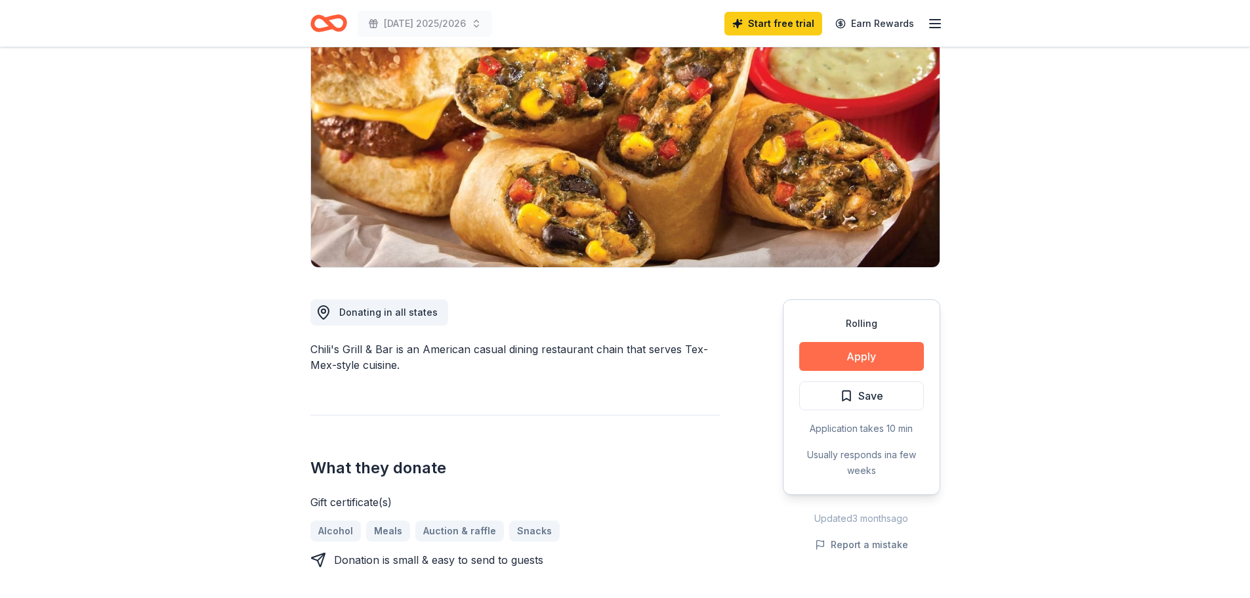
click at [866, 353] on button "Apply" at bounding box center [861, 356] width 125 height 29
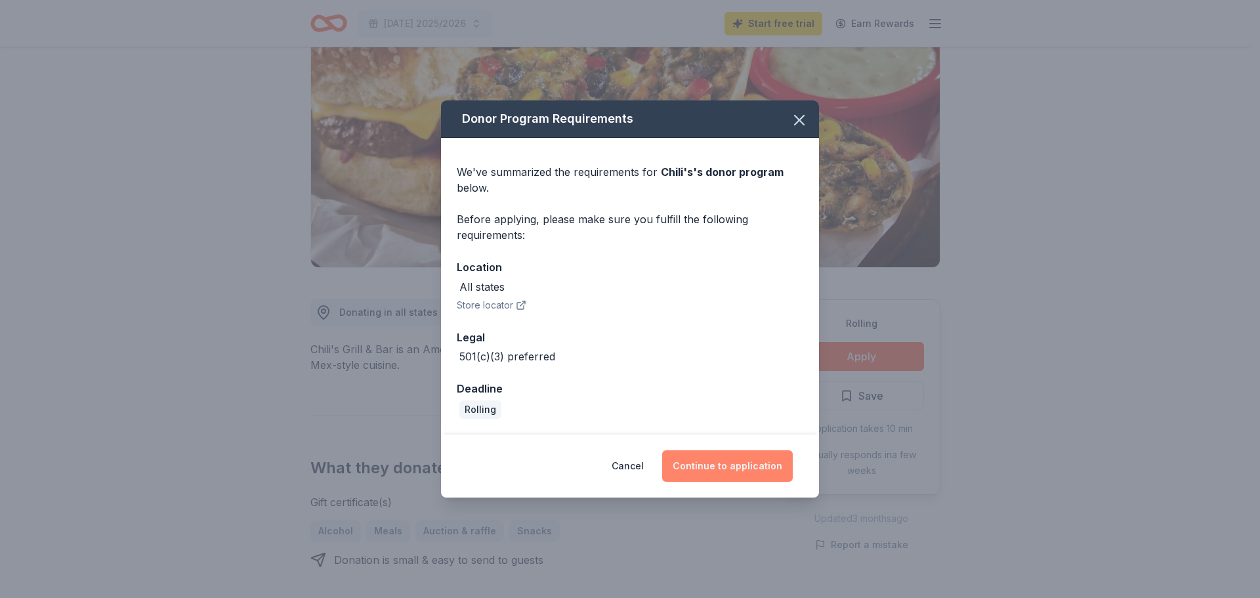
click at [723, 461] on button "Continue to application" at bounding box center [727, 466] width 131 height 32
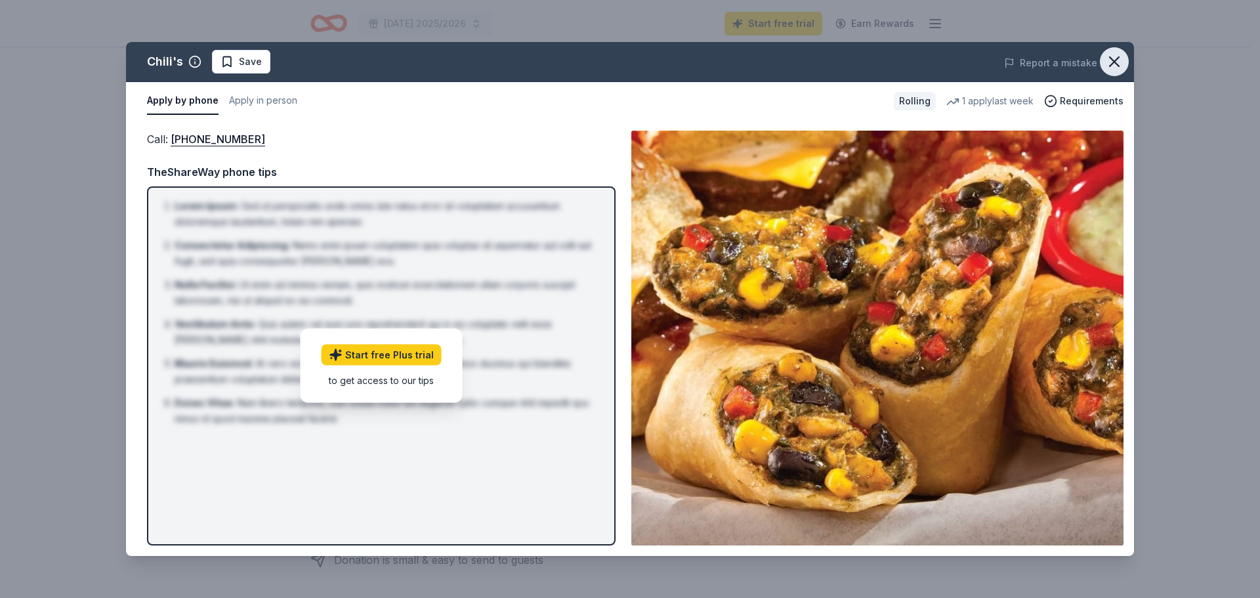
click at [1110, 61] on icon "button" at bounding box center [1114, 62] width 18 height 18
